Goal: Information Seeking & Learning: Find specific fact

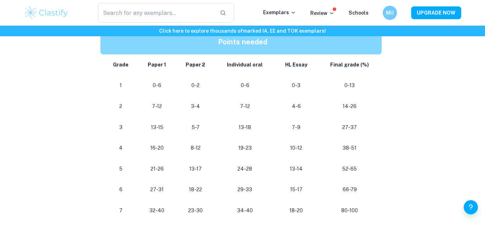
scroll to position [385, 0]
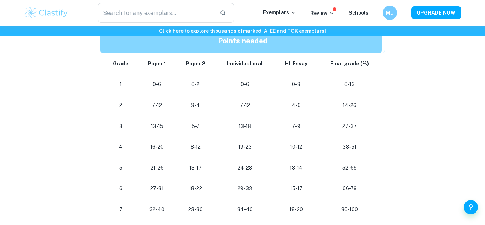
click at [155, 161] on td "21-26" at bounding box center [157, 167] width 38 height 21
click at [243, 129] on p "13-18" at bounding box center [245, 126] width 48 height 10
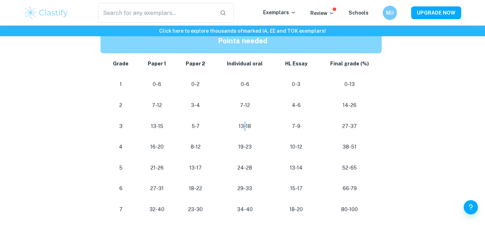
click at [243, 129] on p "13-18" at bounding box center [245, 126] width 48 height 10
